Goal: Transaction & Acquisition: Purchase product/service

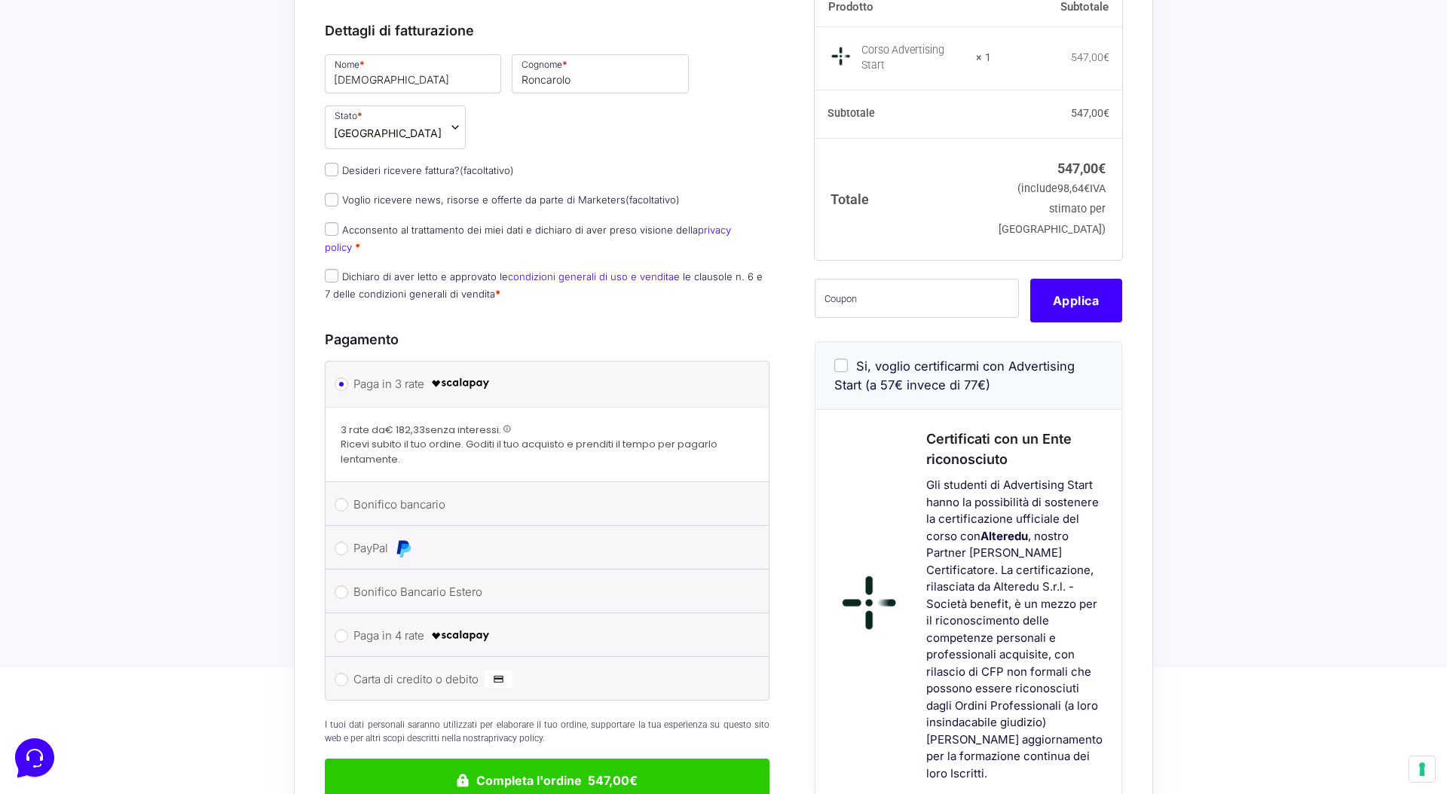
scroll to position [337, 0]
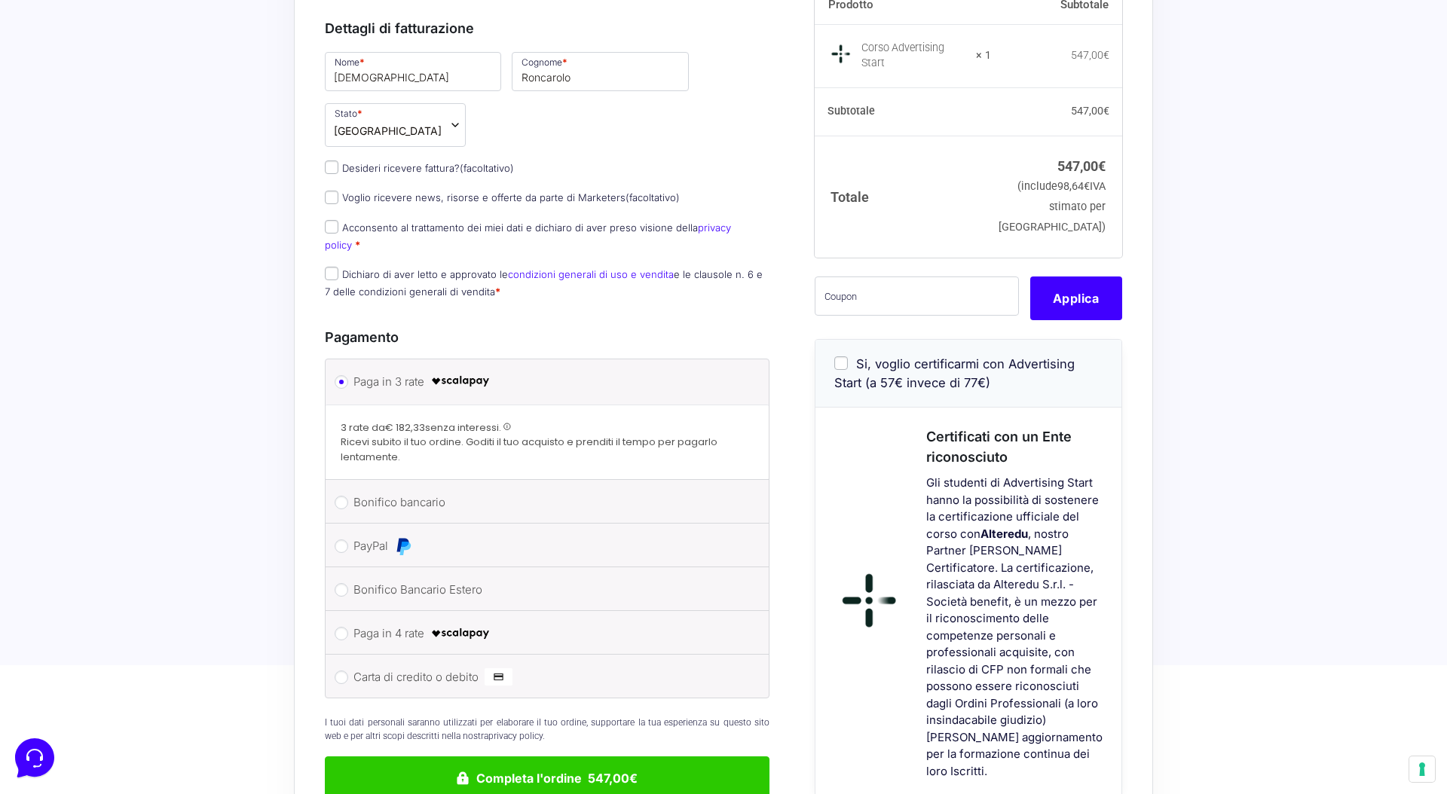
click at [424, 666] on label "Carta di credito o debito" at bounding box center [544, 677] width 382 height 23
click at [348, 671] on input "Carta di credito o debito" at bounding box center [342, 678] width 14 height 14
radio input "true"
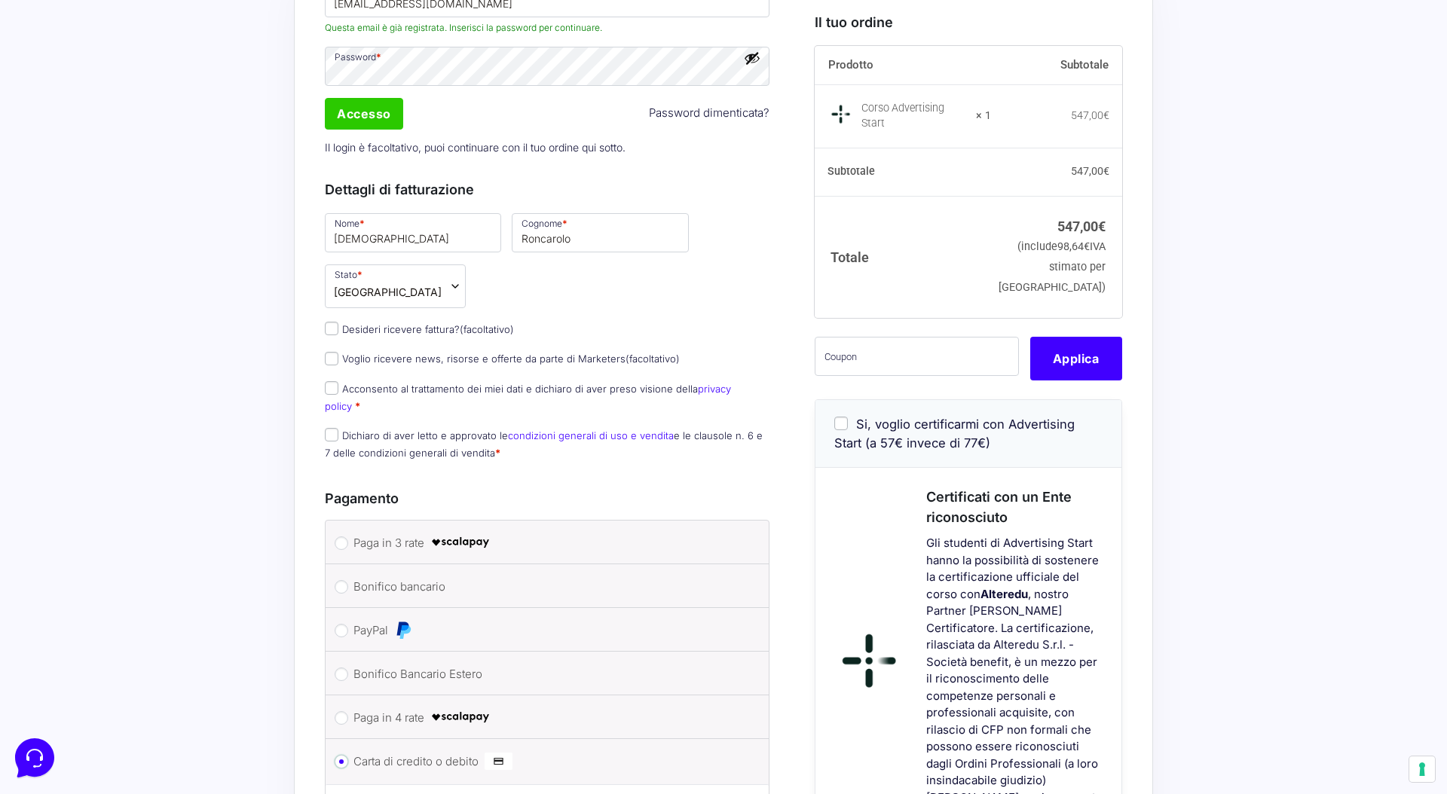
scroll to position [0, 0]
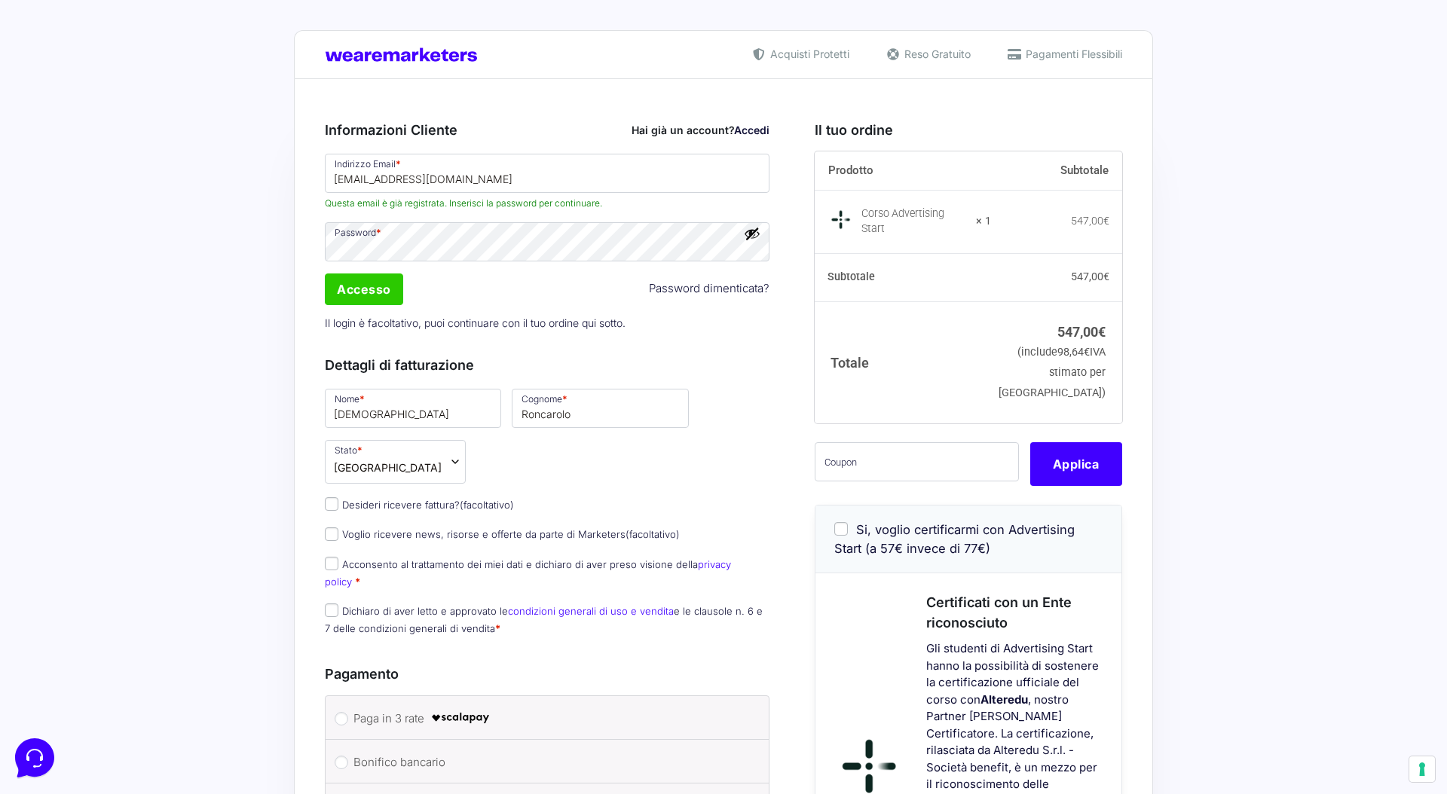
click at [754, 237] on button "Mostra password" at bounding box center [752, 233] width 17 height 17
click at [398, 286] on input "Accesso" at bounding box center [364, 290] width 78 height 32
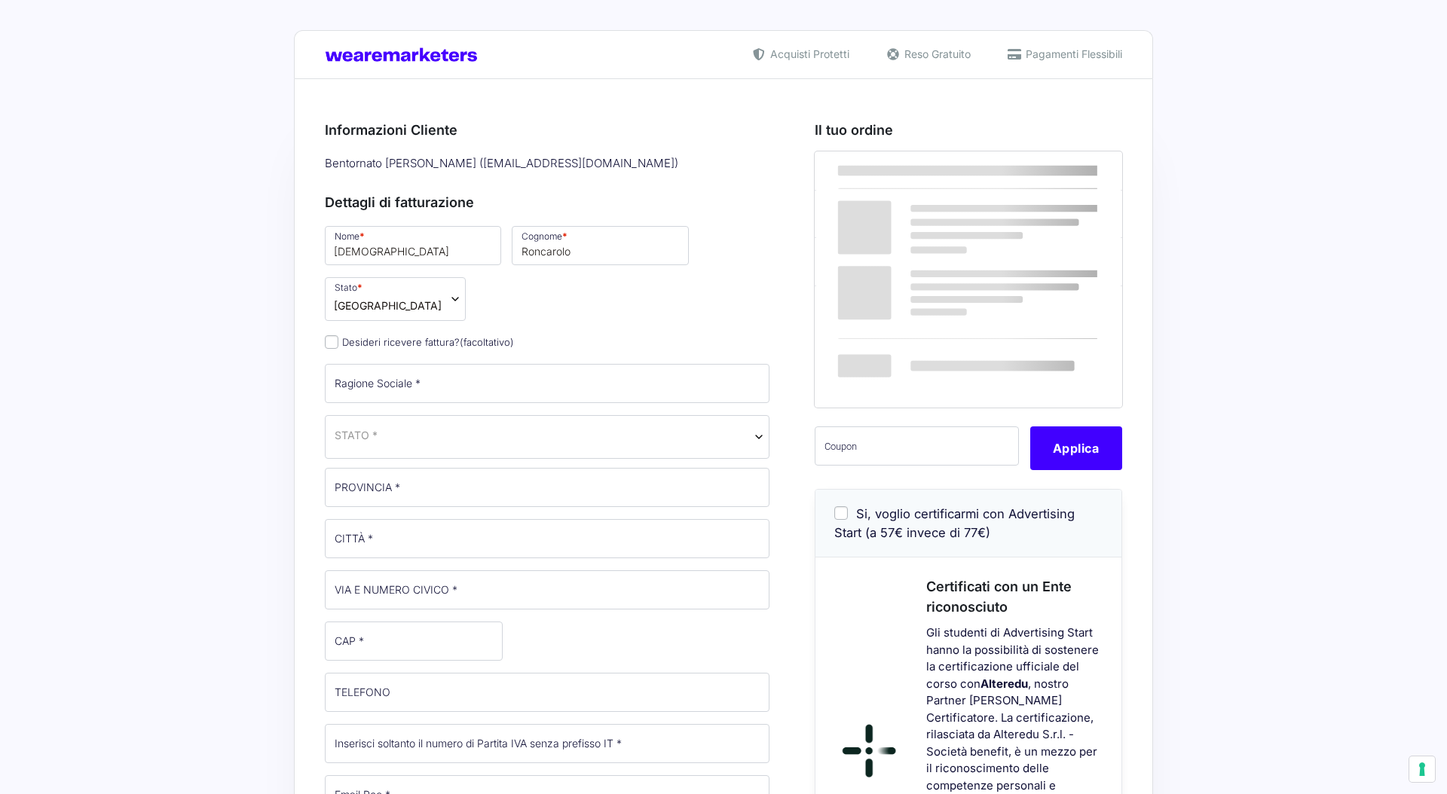
select select
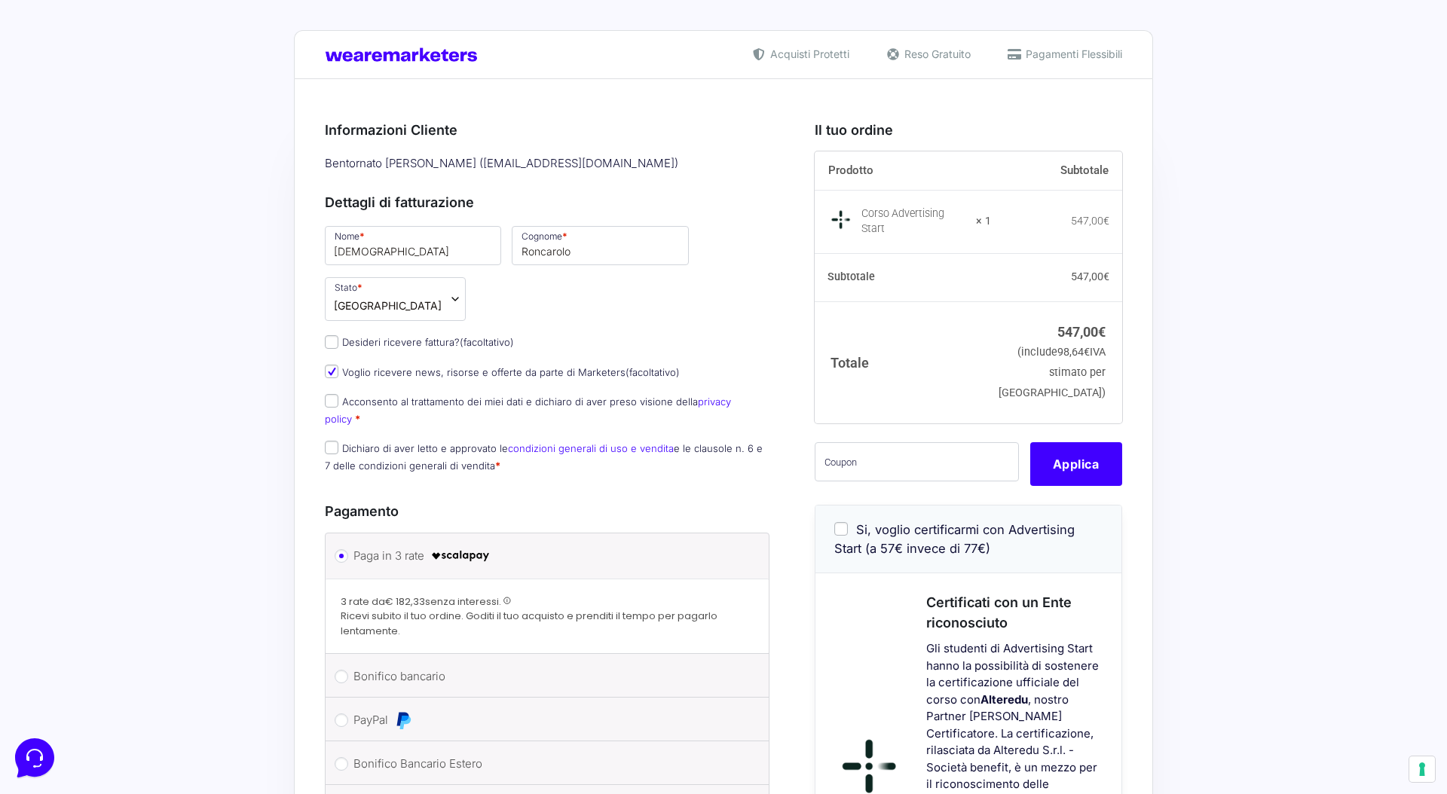
click at [423, 336] on label "Desideri ricevere fattura? (facoltativo)" at bounding box center [419, 342] width 189 height 12
click at [338, 335] on input "Desideri ricevere fattura? (facoltativo)" at bounding box center [332, 342] width 14 height 14
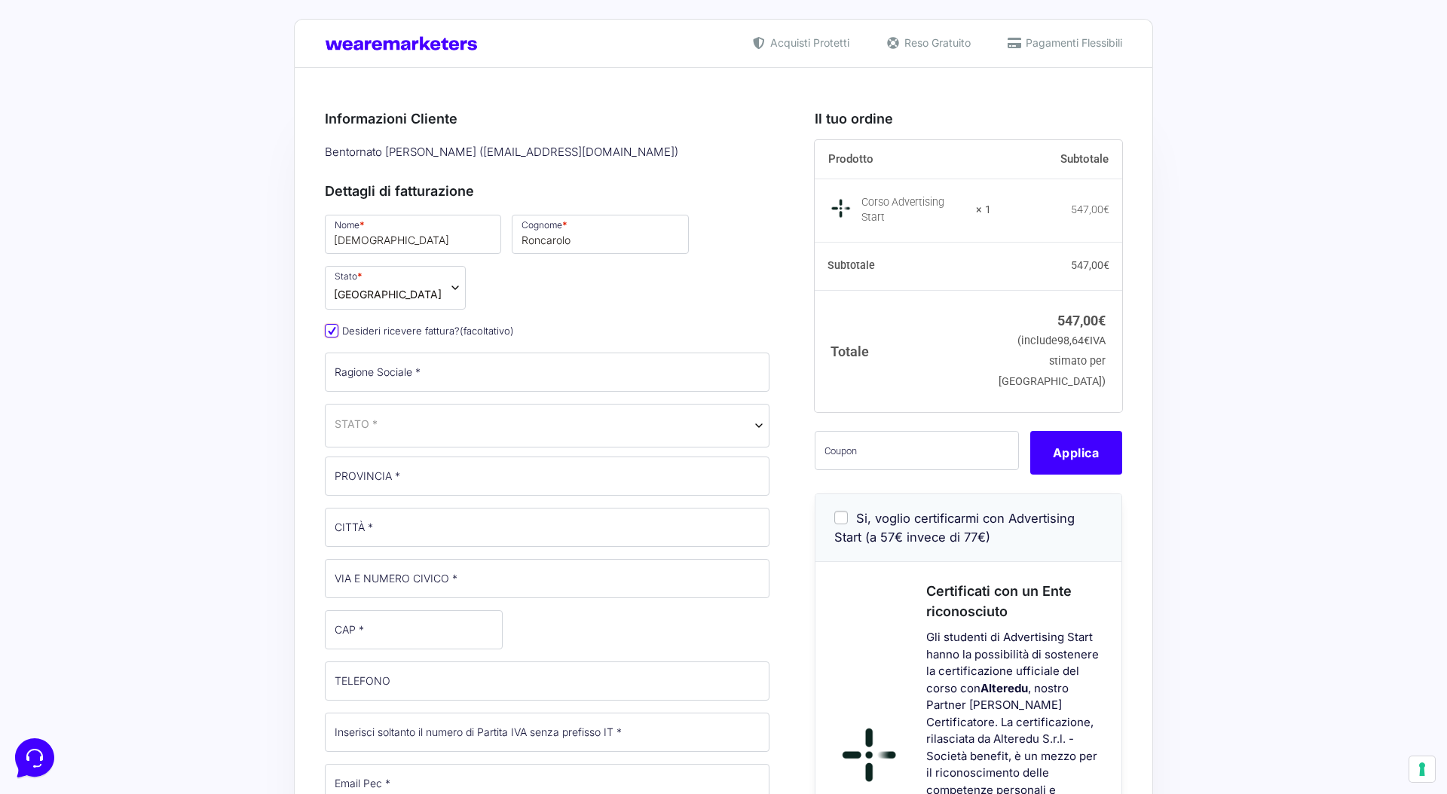
scroll to position [11, 0]
click at [427, 326] on label "Desideri ricevere fattura? (facoltativo)" at bounding box center [419, 332] width 189 height 12
click at [338, 325] on input "Desideri ricevere fattura? (facoltativo)" at bounding box center [332, 332] width 14 height 14
checkbox input "false"
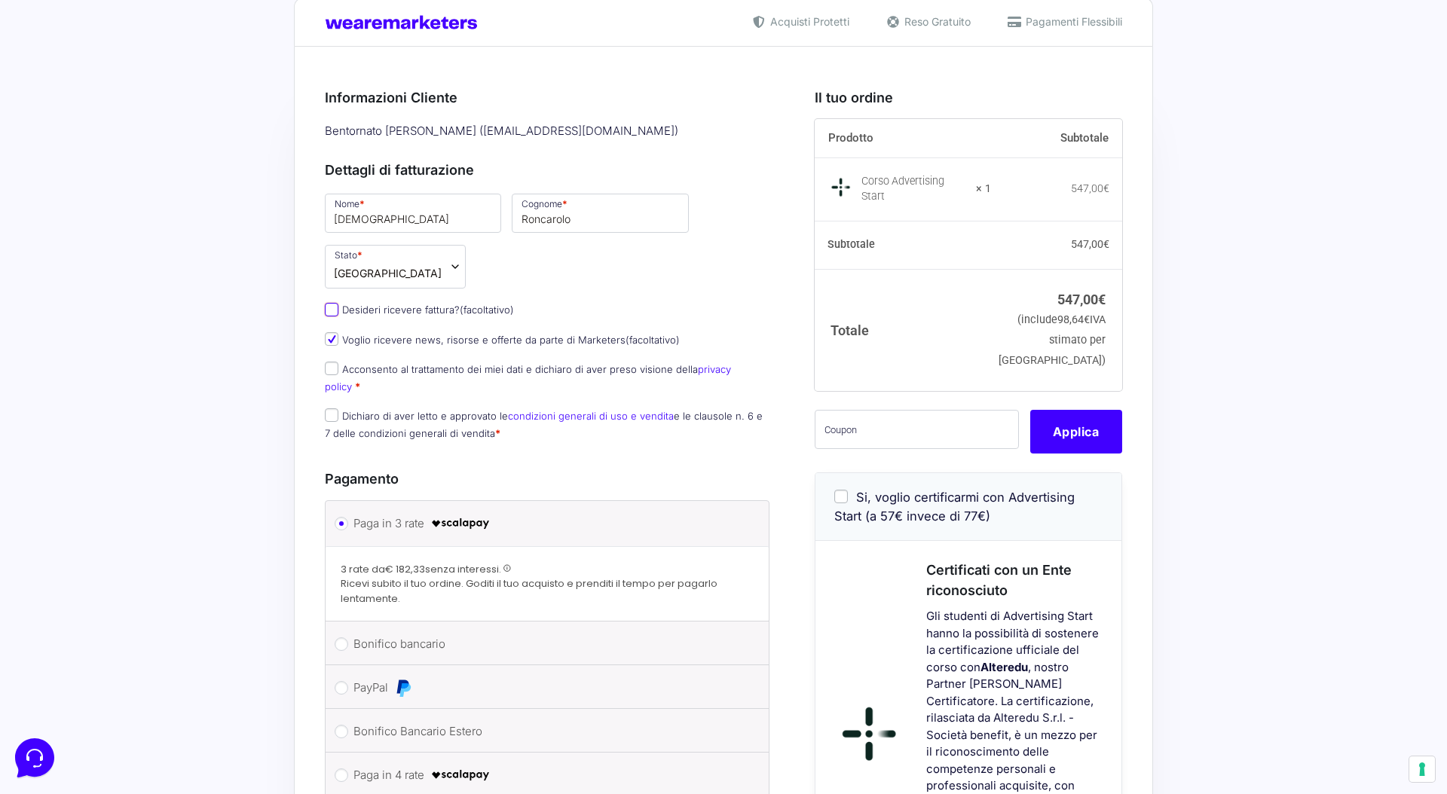
scroll to position [34, 0]
click at [463, 362] on label "Acconsento al trattamento dei miei dati e dichiaro di aver preso visione della …" at bounding box center [528, 376] width 406 height 29
click at [338, 360] on input "Acconsento al trattamento dei miei dati e dichiaro di aver preso visione della …" at bounding box center [332, 367] width 14 height 14
checkbox input "true"
click at [550, 408] on link "condizioni generali di uso e vendita" at bounding box center [591, 414] width 166 height 12
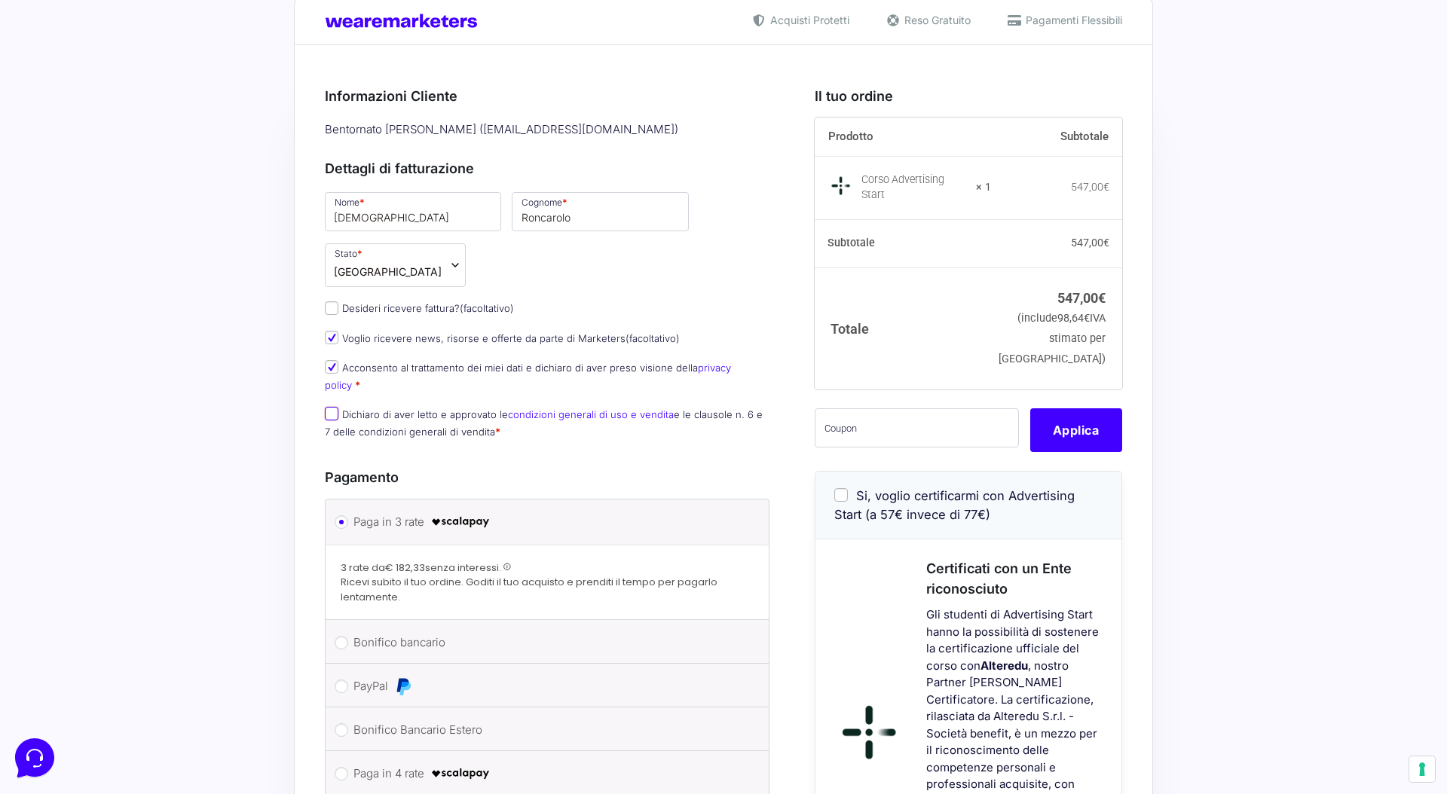
click at [330, 407] on input "Dichiaro di aver letto e approvato le condizioni generali di uso e vendita e le…" at bounding box center [332, 414] width 14 height 14
checkbox input "true"
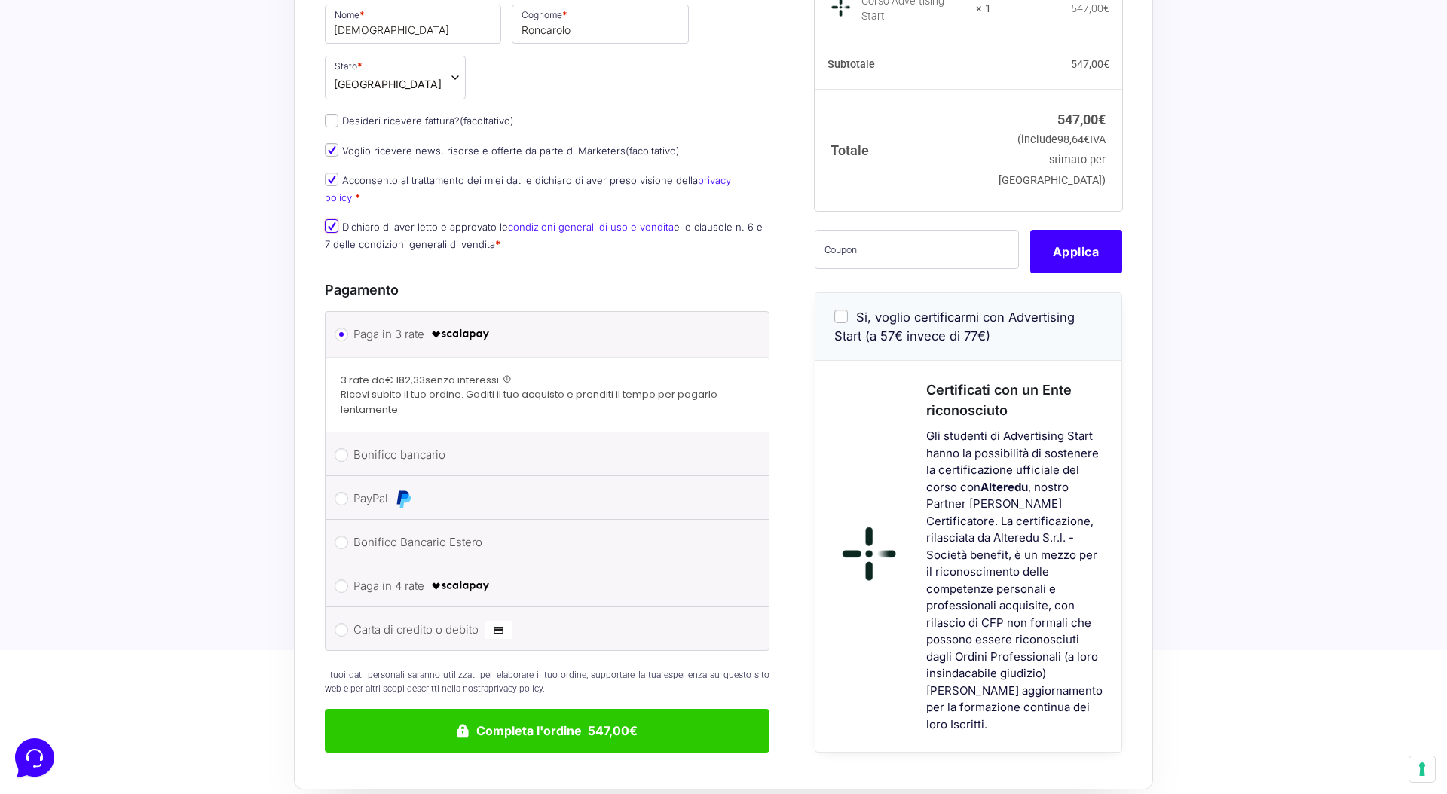
scroll to position [222, 0]
click at [433, 618] on label "Carta di credito o debito" at bounding box center [544, 629] width 382 height 23
click at [348, 622] on input "Carta di credito o debito" at bounding box center [342, 629] width 14 height 14
radio input "true"
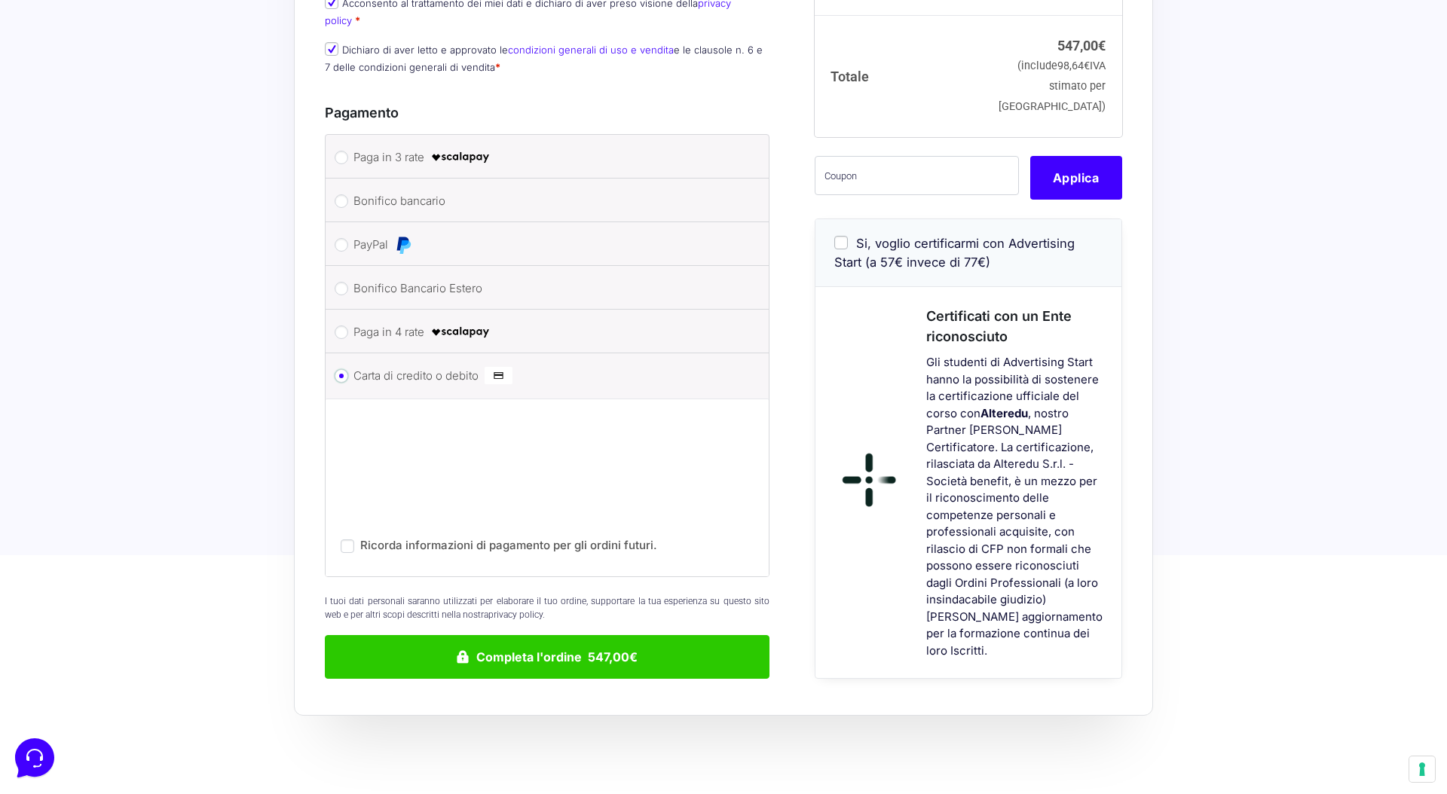
scroll to position [402, 0]
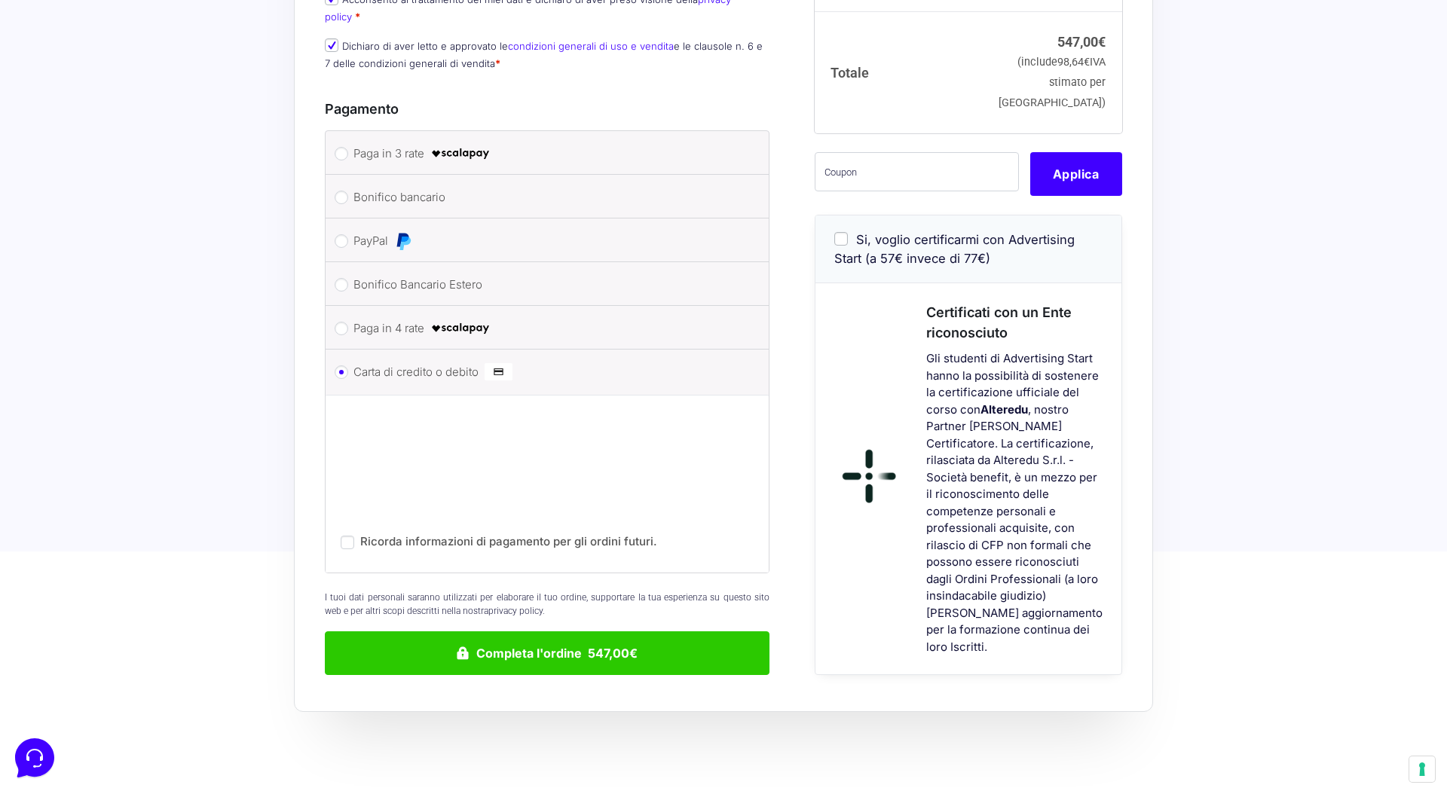
click at [540, 494] on div "Ricorda informazioni di pagamento per gli ordini futuri." at bounding box center [547, 484] width 443 height 178
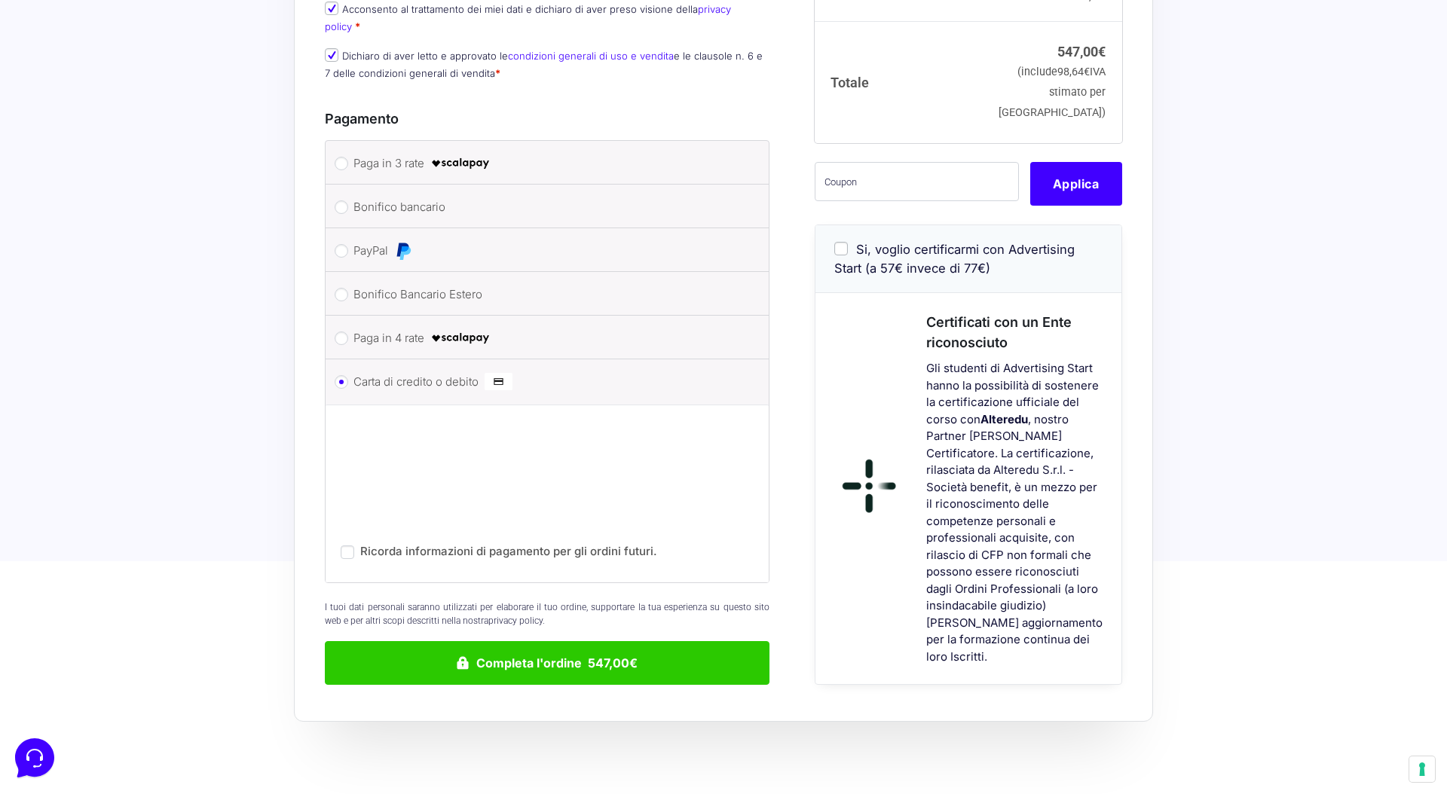
scroll to position [441, 0]
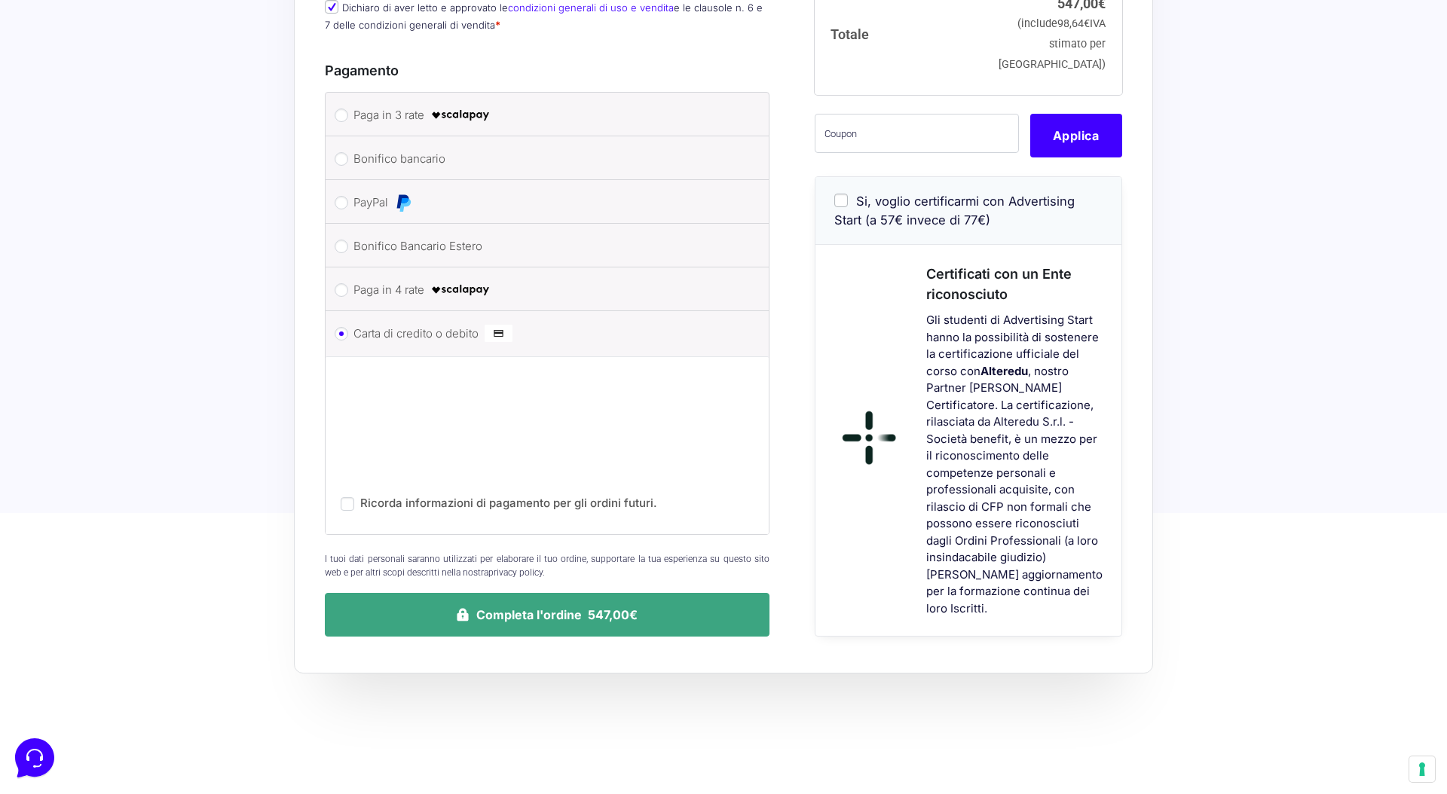
click at [585, 593] on button "Completa l'ordine 547,00€" at bounding box center [547, 615] width 445 height 44
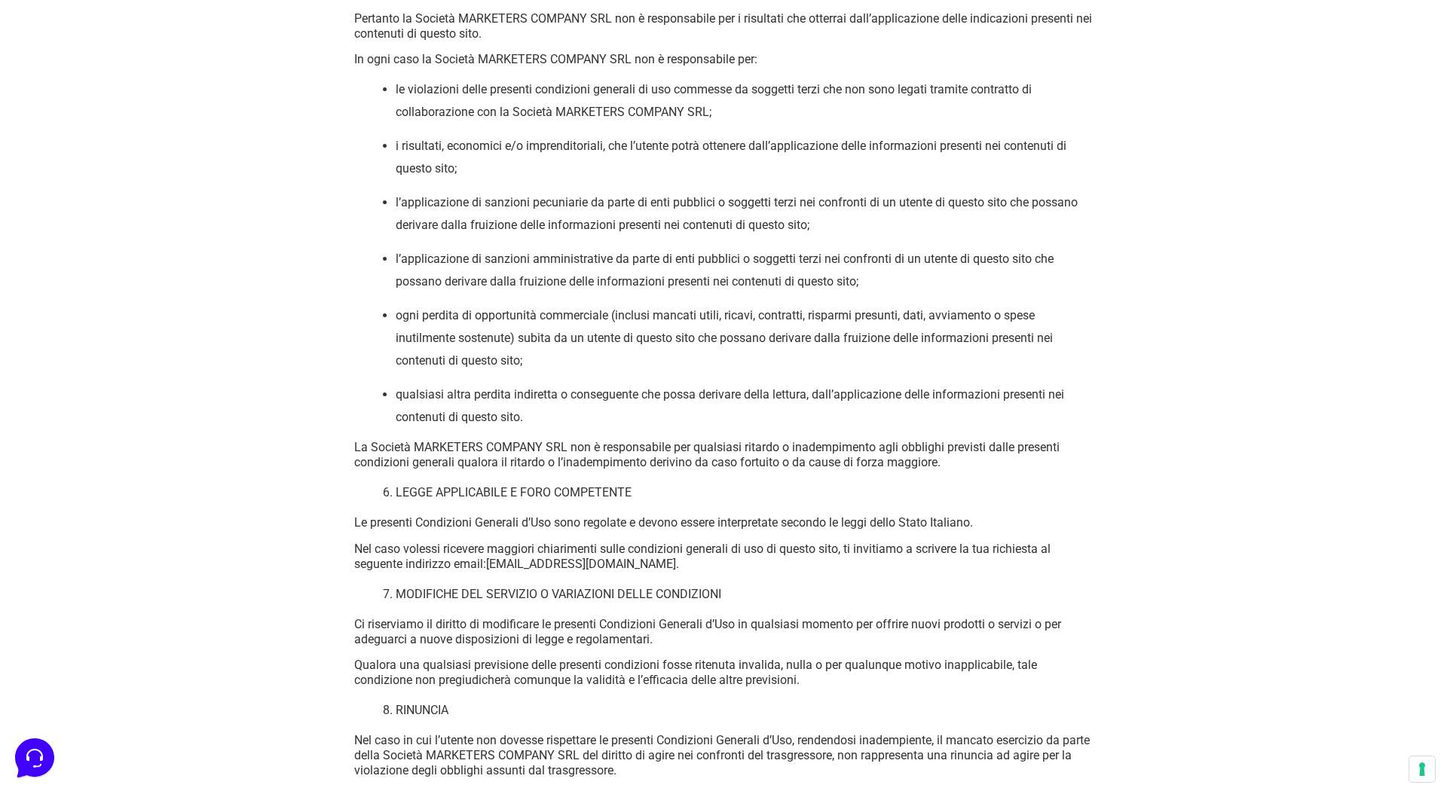
scroll to position [2331, 0]
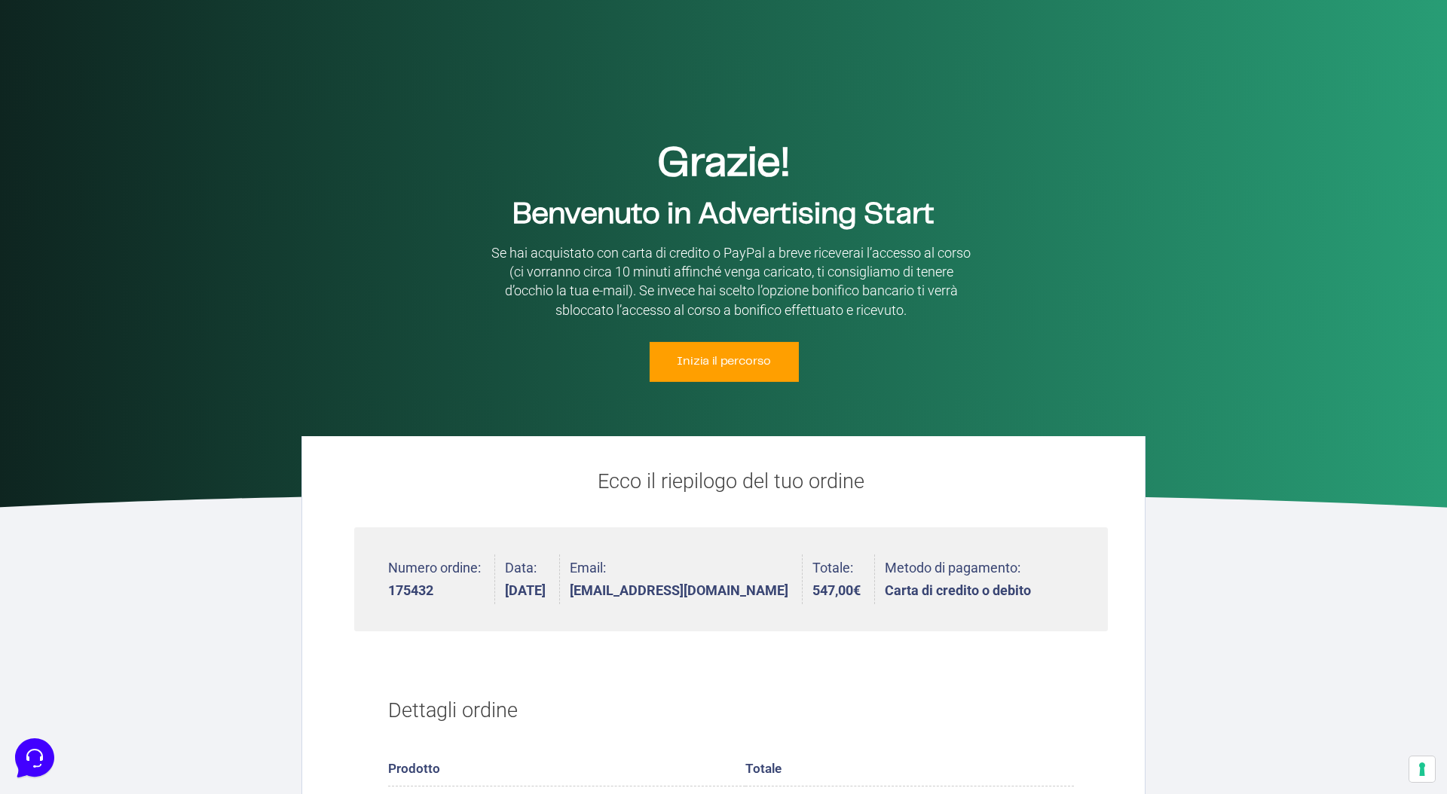
click at [767, 365] on span "Inizia il percorso" at bounding box center [723, 362] width 94 height 12
